Goal: Task Accomplishment & Management: Use online tool/utility

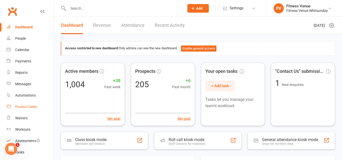
click at [29, 107] on div "Product Sales" at bounding box center [26, 107] width 22 height 4
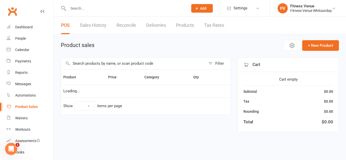
select select "10"
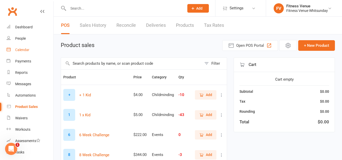
click at [24, 49] on div "Calendar" at bounding box center [22, 50] width 14 height 4
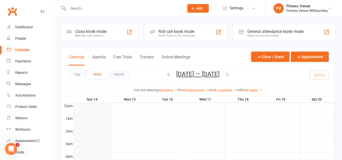
click at [273, 39] on div "General attendance kiosk mode Great for the front desk" at bounding box center [284, 32] width 102 height 17
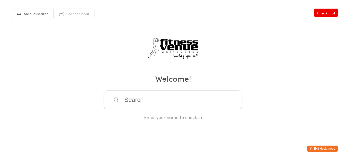
click at [50, 12] on link "Manual search" at bounding box center [32, 14] width 43 height 10
click at [36, 16] on link "Manual search" at bounding box center [32, 14] width 43 height 10
click at [332, 150] on button "Exit kiosk mode" at bounding box center [322, 149] width 30 height 6
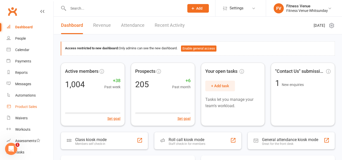
click at [33, 107] on div "Product Sales" at bounding box center [26, 107] width 22 height 4
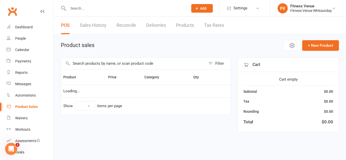
select select "10"
